Goal: Transaction & Acquisition: Purchase product/service

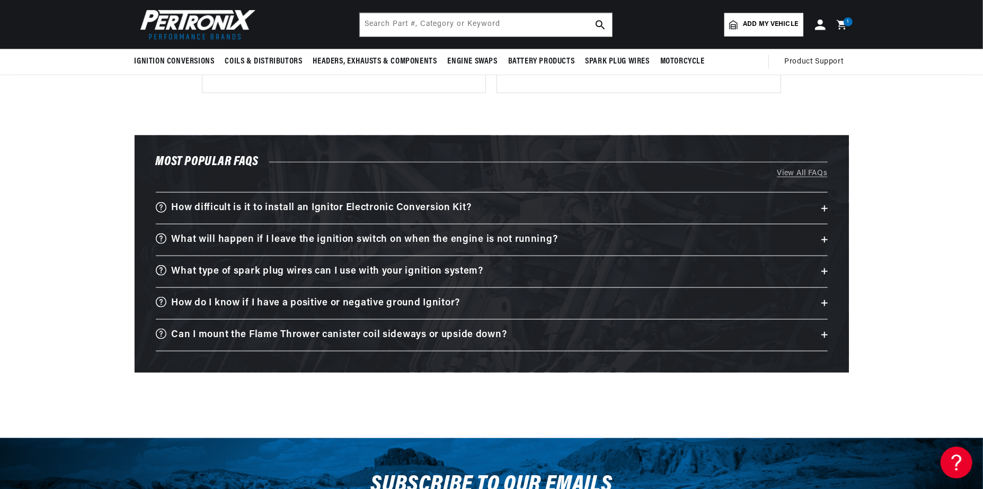
scroll to position [739, 0]
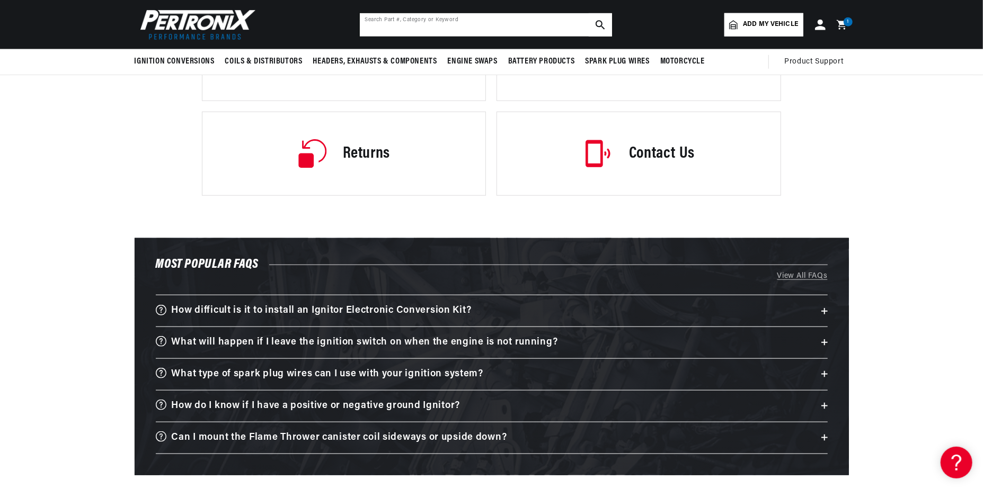
click at [437, 26] on input "text" at bounding box center [486, 24] width 252 height 23
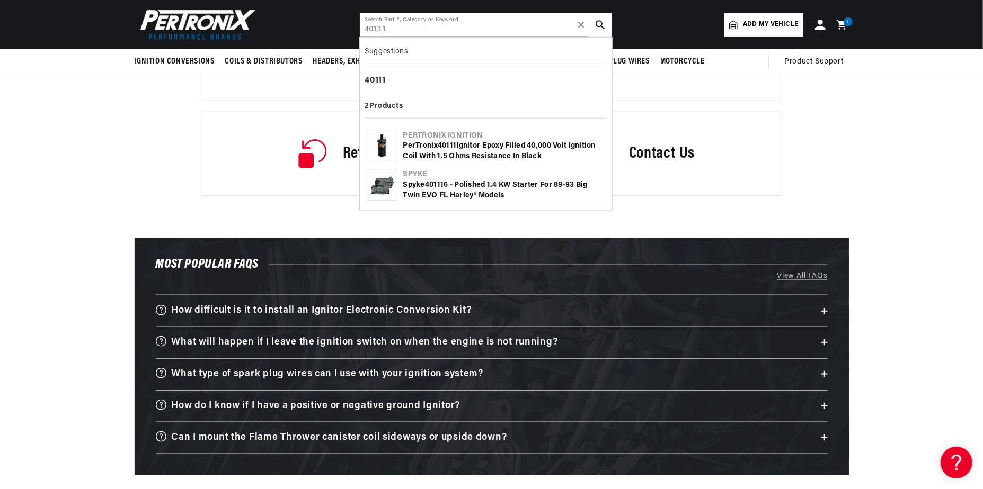
type input "40111"
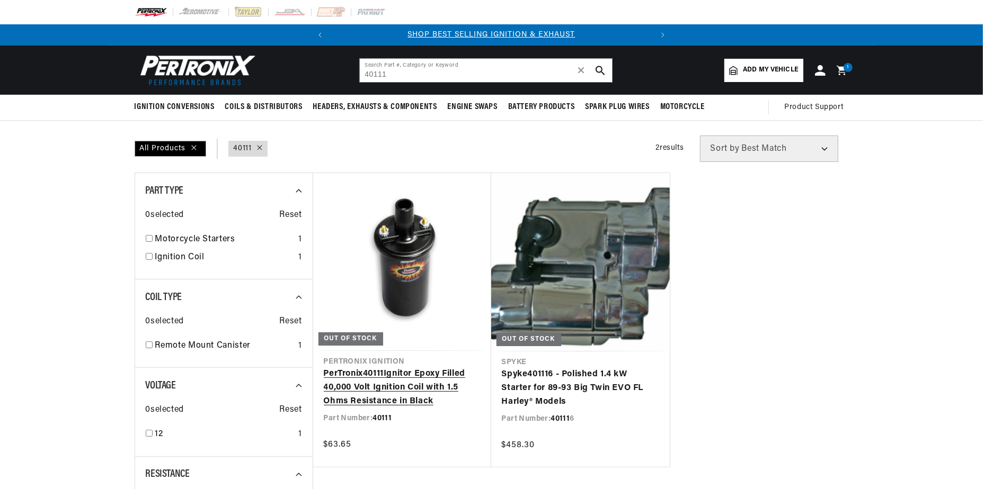
click at [404, 396] on link "PerTronix 40111 Ignitor Epoxy Filled 40,000 Volt Ignition Coil with 1.5 Ohms Re…" at bounding box center [402, 388] width 157 height 41
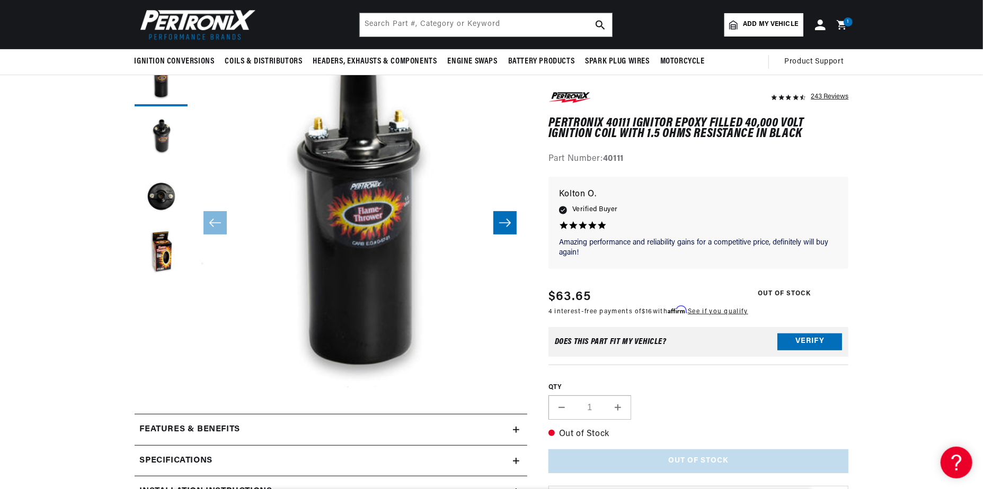
scroll to position [0, 321]
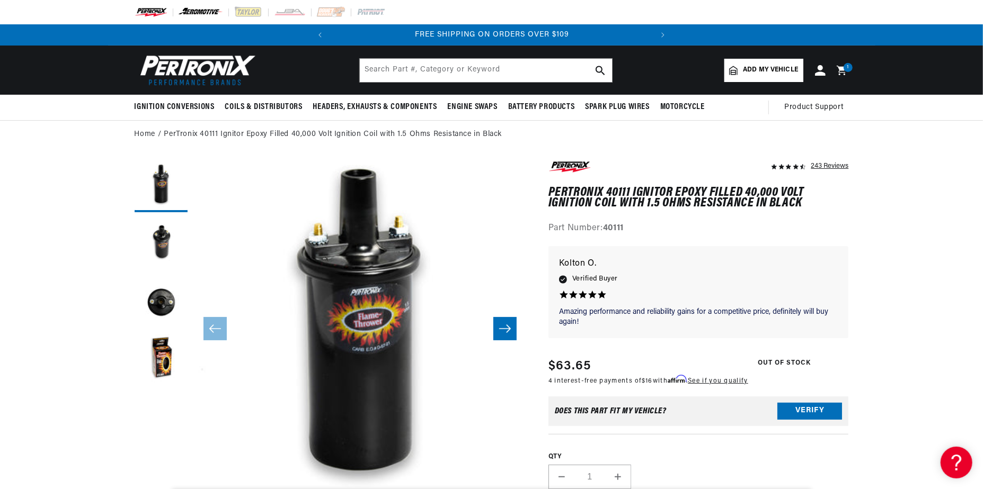
click at [207, 14] on img at bounding box center [200, 12] width 45 height 12
